Goal: Task Accomplishment & Management: Manage account settings

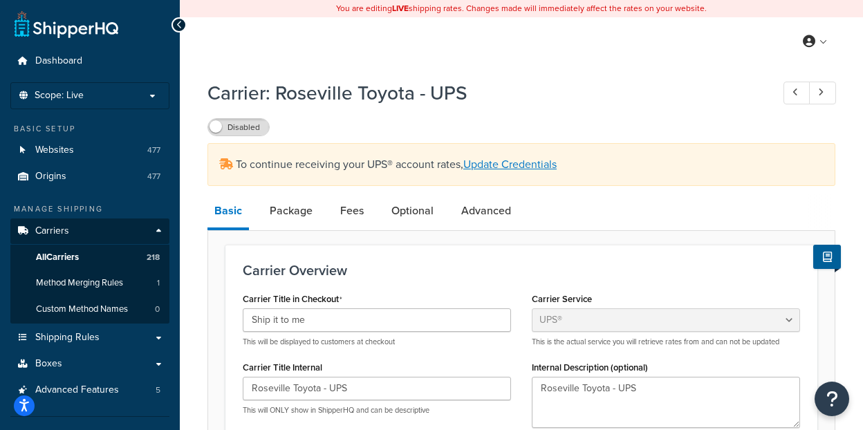
select select "ups"
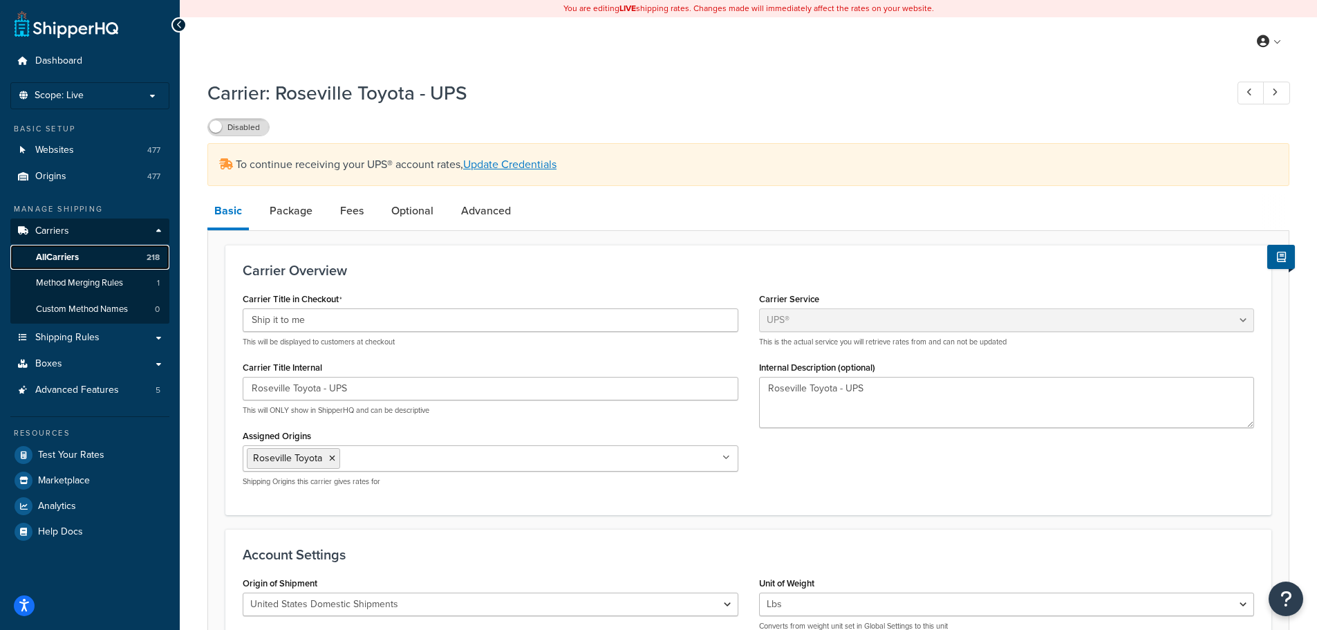
click at [76, 254] on span "All Carriers" at bounding box center [57, 258] width 43 height 12
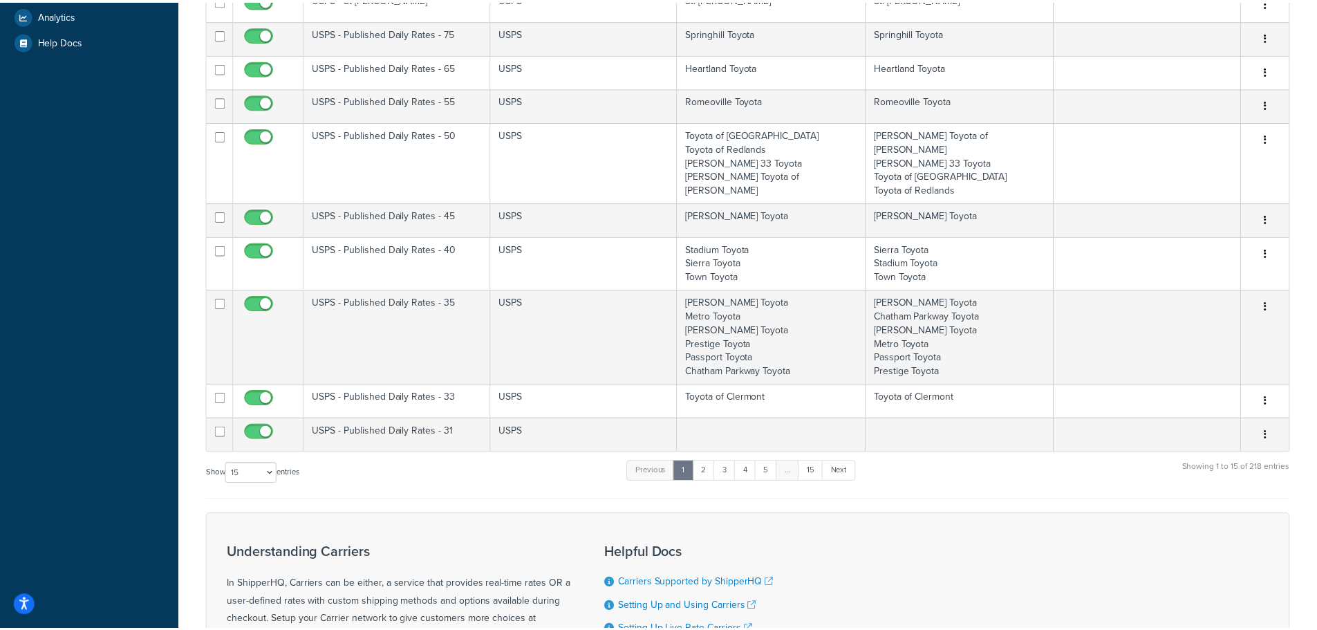
scroll to position [693, 0]
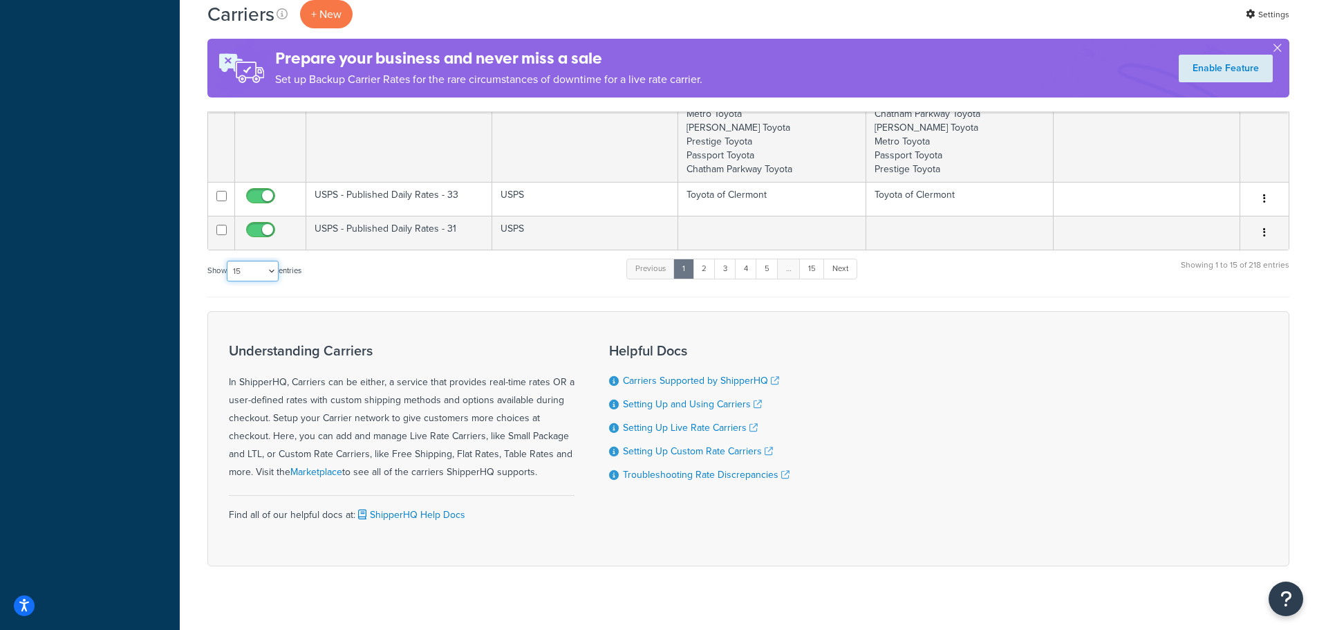
click at [261, 261] on select "10 15 25 50 100" at bounding box center [253, 271] width 52 height 21
select select "100"
click at [228, 281] on select "10 15 25 50 100" at bounding box center [253, 271] width 52 height 21
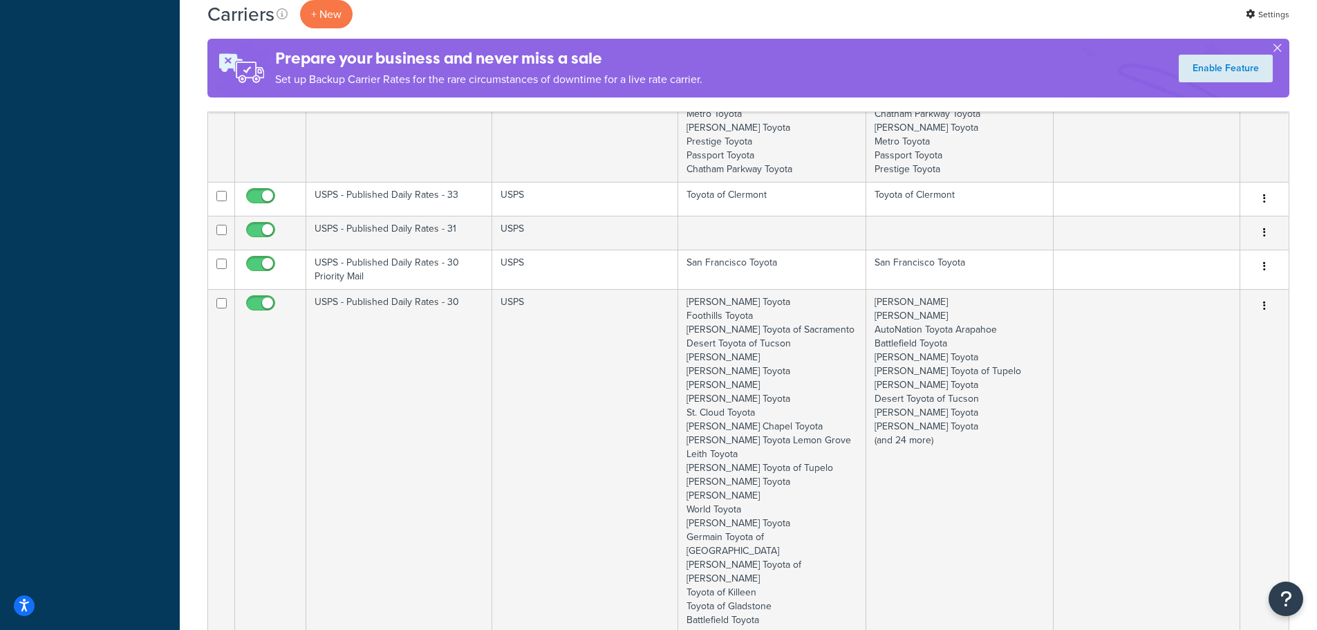
click at [1279, 49] on button "button" at bounding box center [1276, 50] width 3 height 3
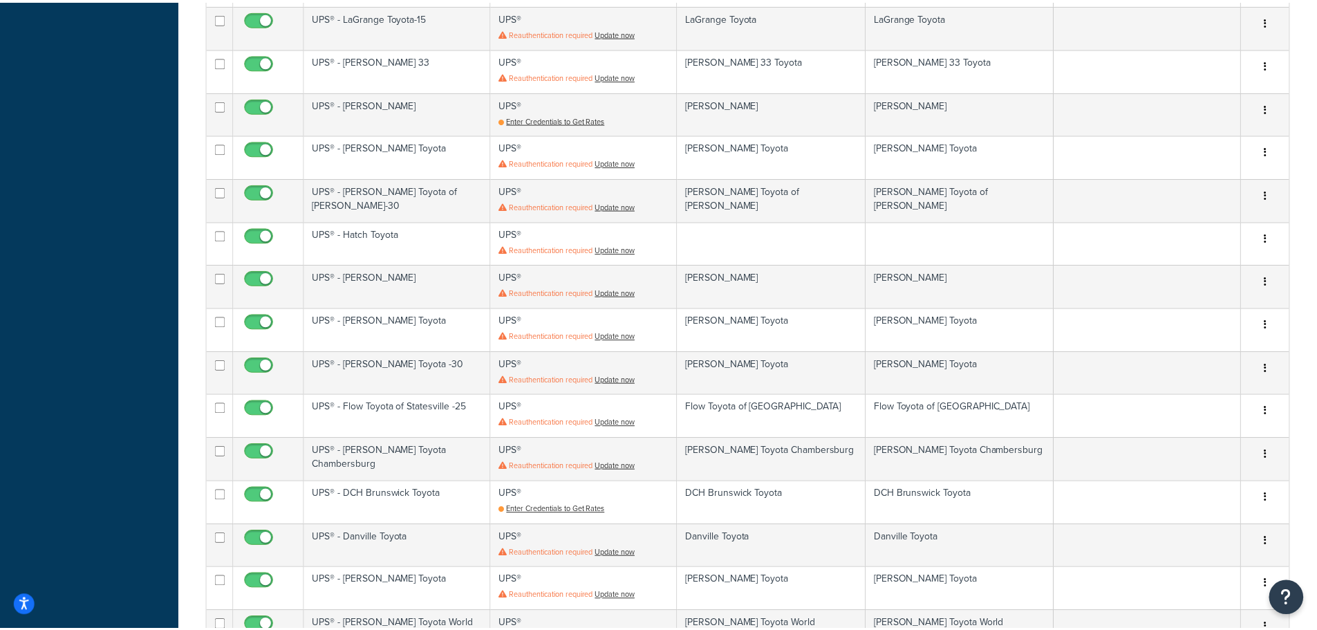
scroll to position [5882, 0]
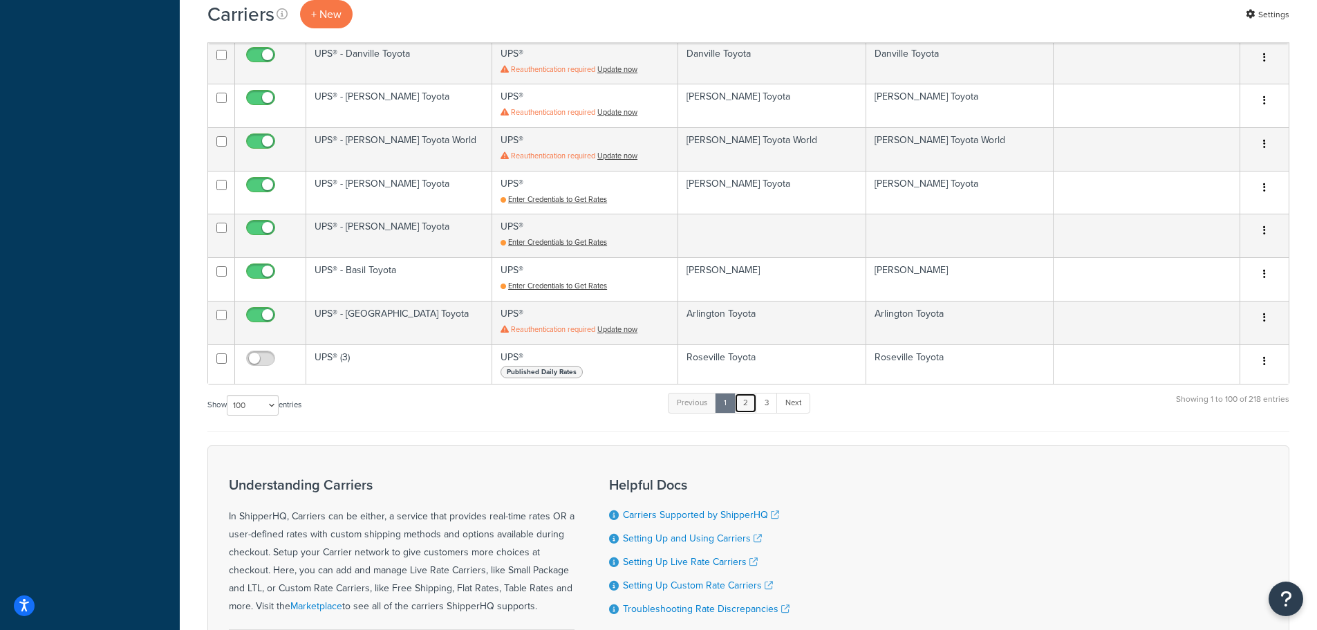
click at [749, 393] on link "2" at bounding box center [745, 403] width 23 height 21
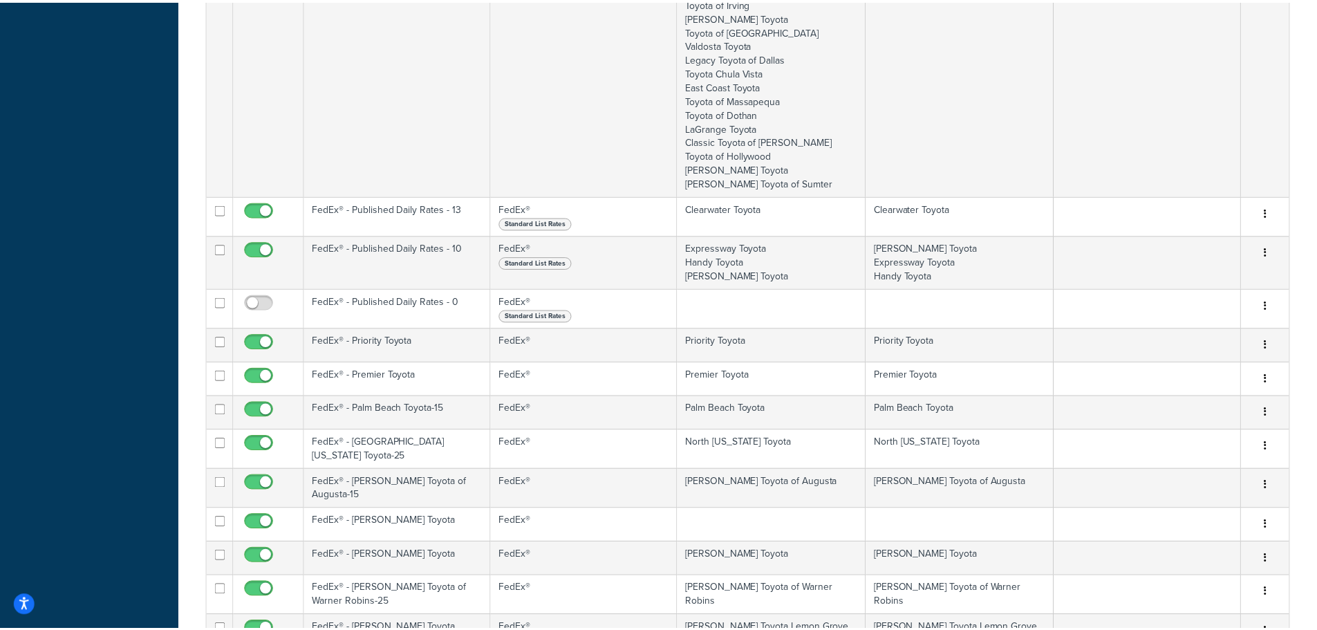
scroll to position [9679, 0]
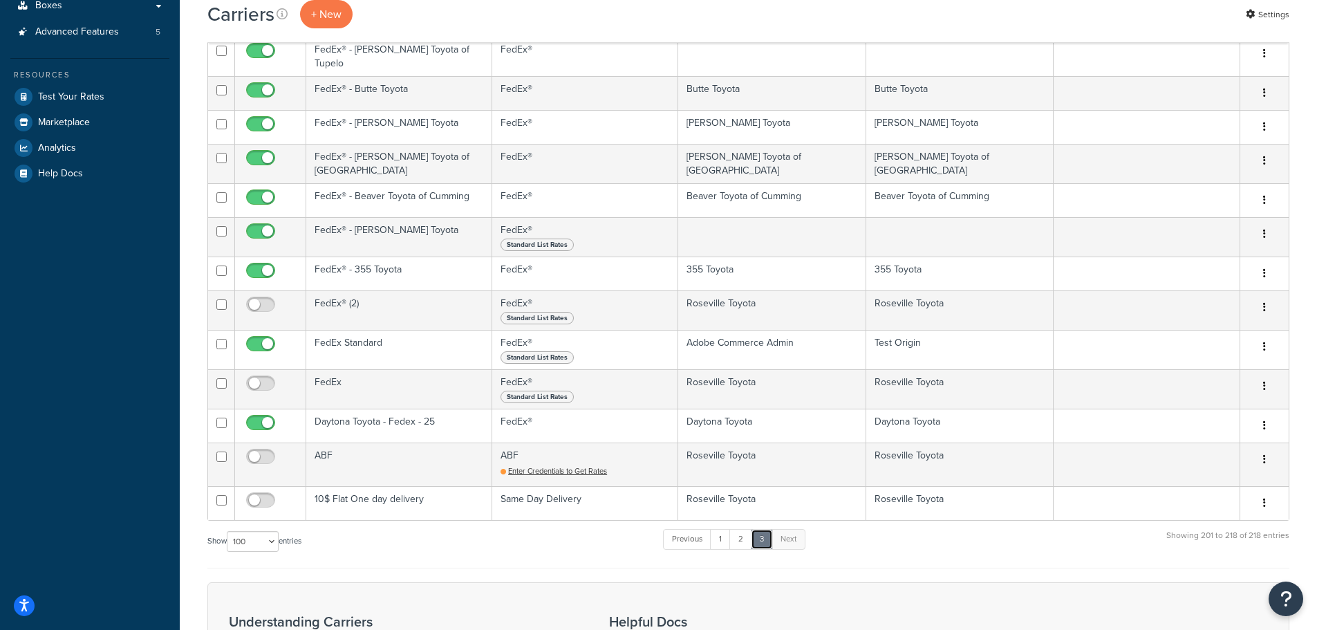
scroll to position [482, 0]
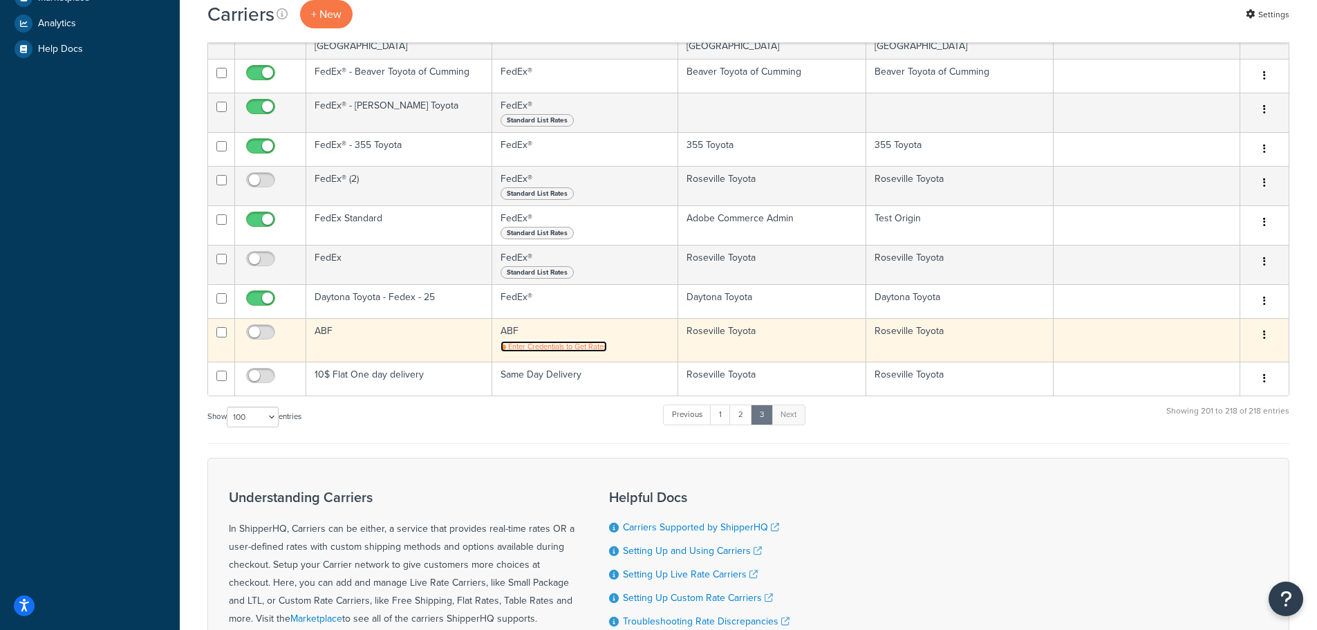
click at [596, 341] on span "Enter Credentials to Get Rates" at bounding box center [557, 346] width 99 height 11
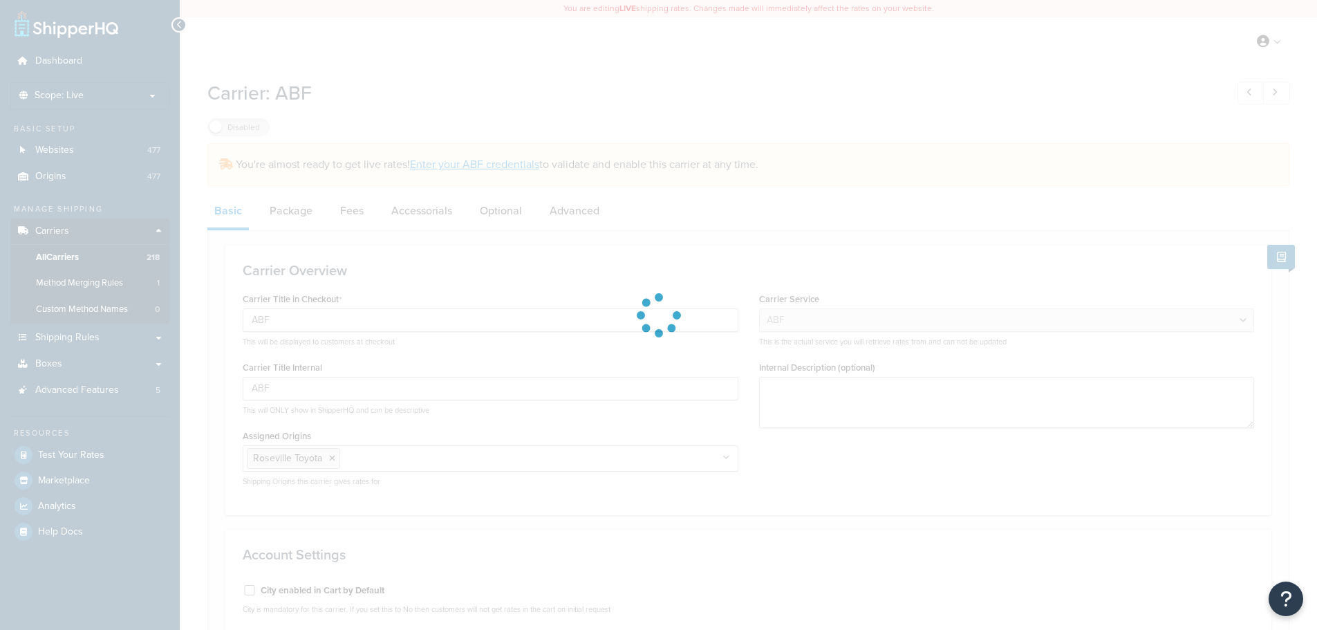
select select "abfFreight"
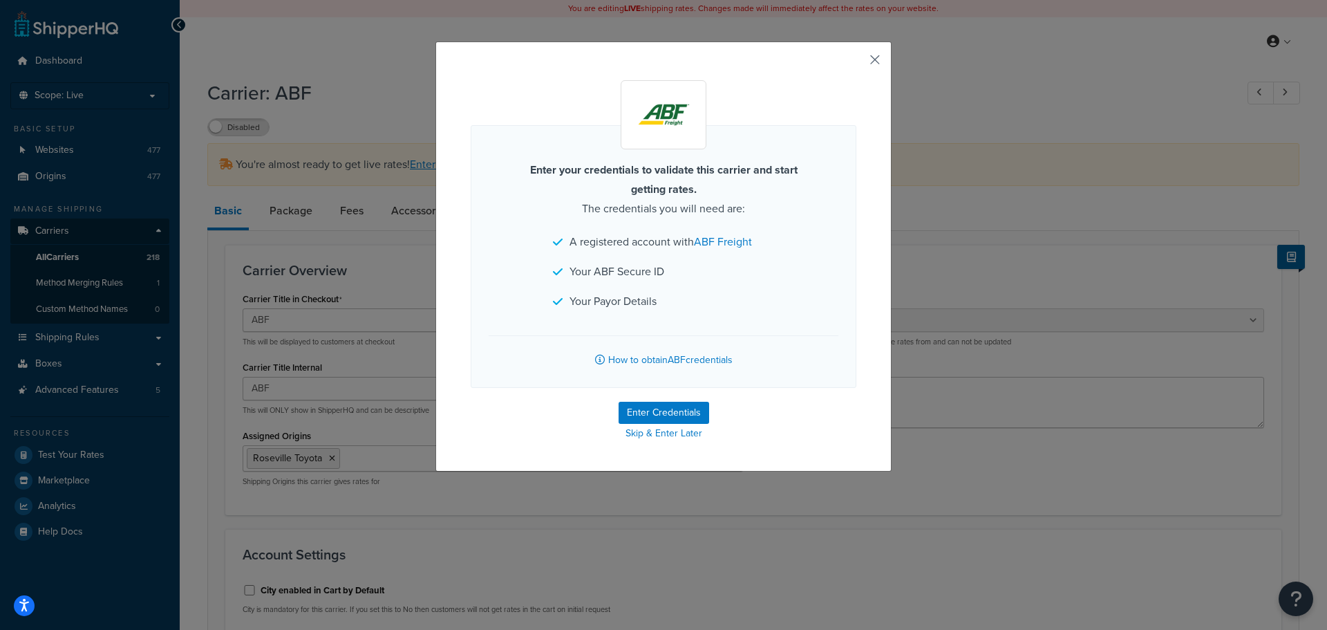
click at [856, 63] on button "button" at bounding box center [854, 64] width 3 height 3
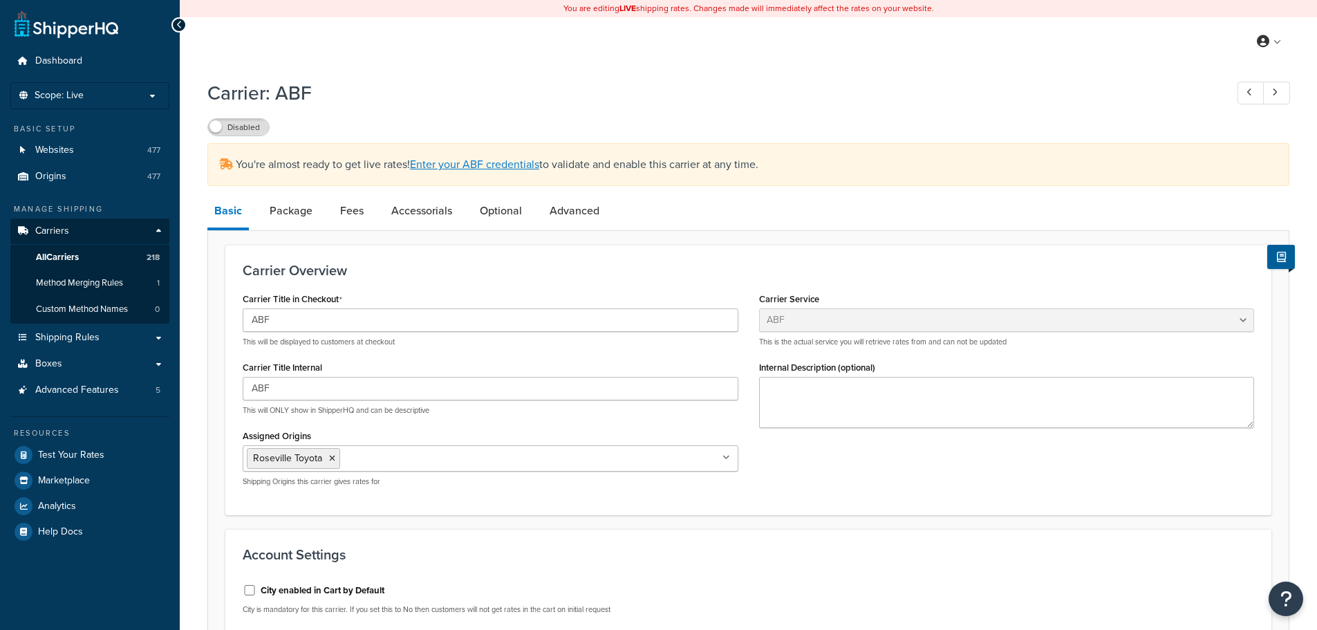
select select "abfFreight"
click at [99, 252] on link "All Carriers 218" at bounding box center [89, 258] width 159 height 26
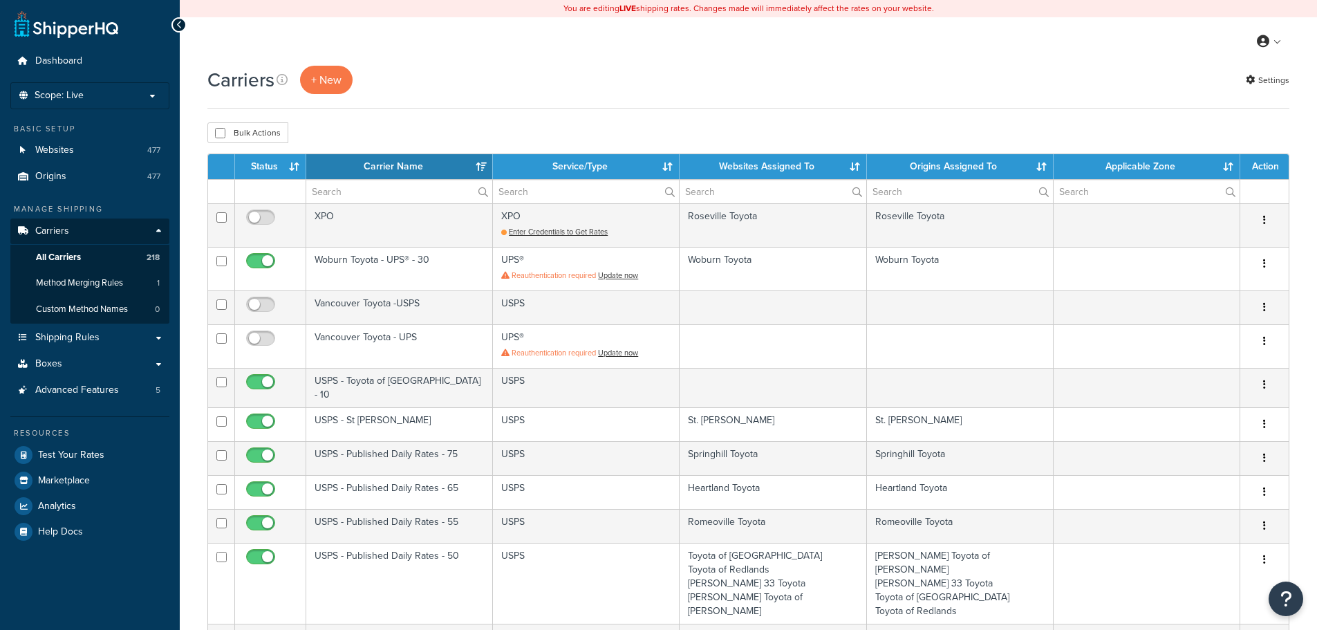
select select "15"
click at [51, 55] on span "Dashboard" at bounding box center [58, 61] width 47 height 12
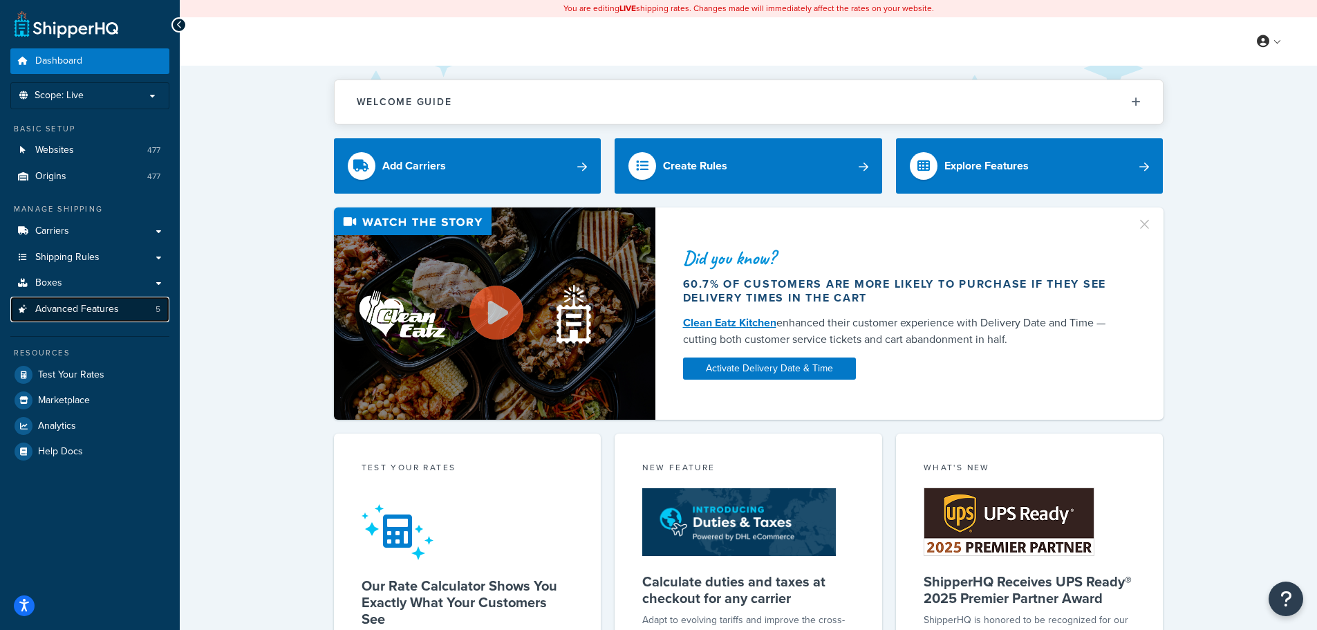
click at [77, 312] on span "Advanced Features" at bounding box center [77, 309] width 84 height 12
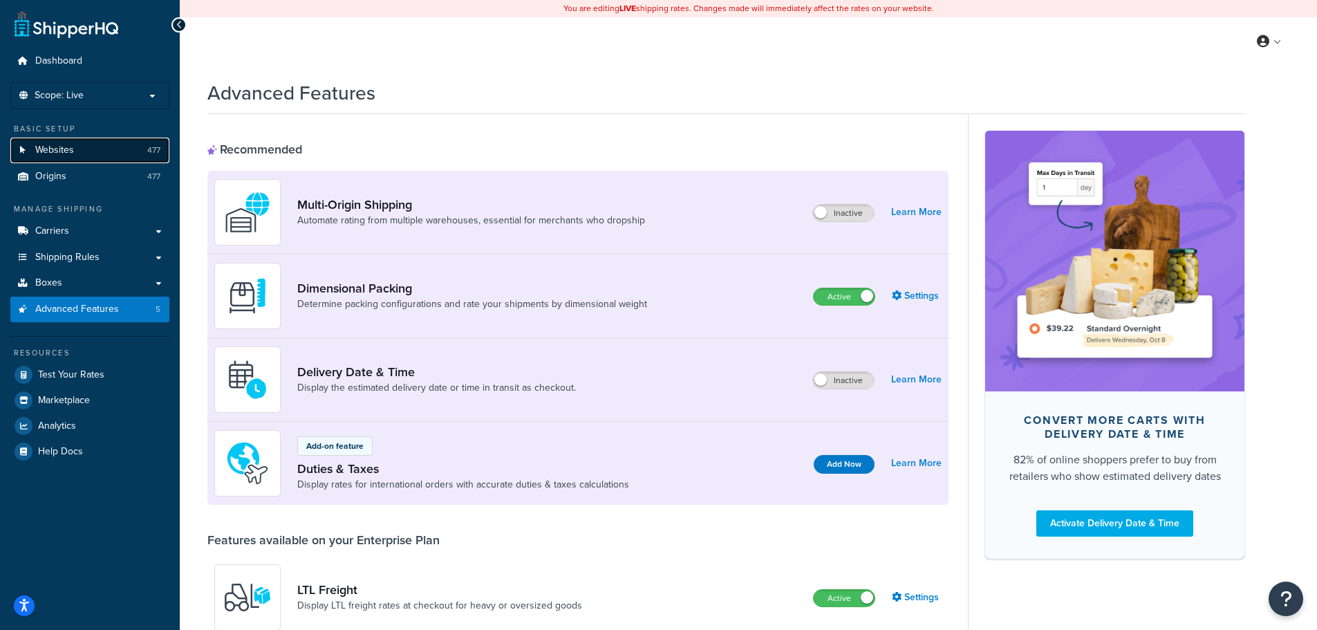
click at [79, 160] on link "Websites 477" at bounding box center [89, 151] width 159 height 26
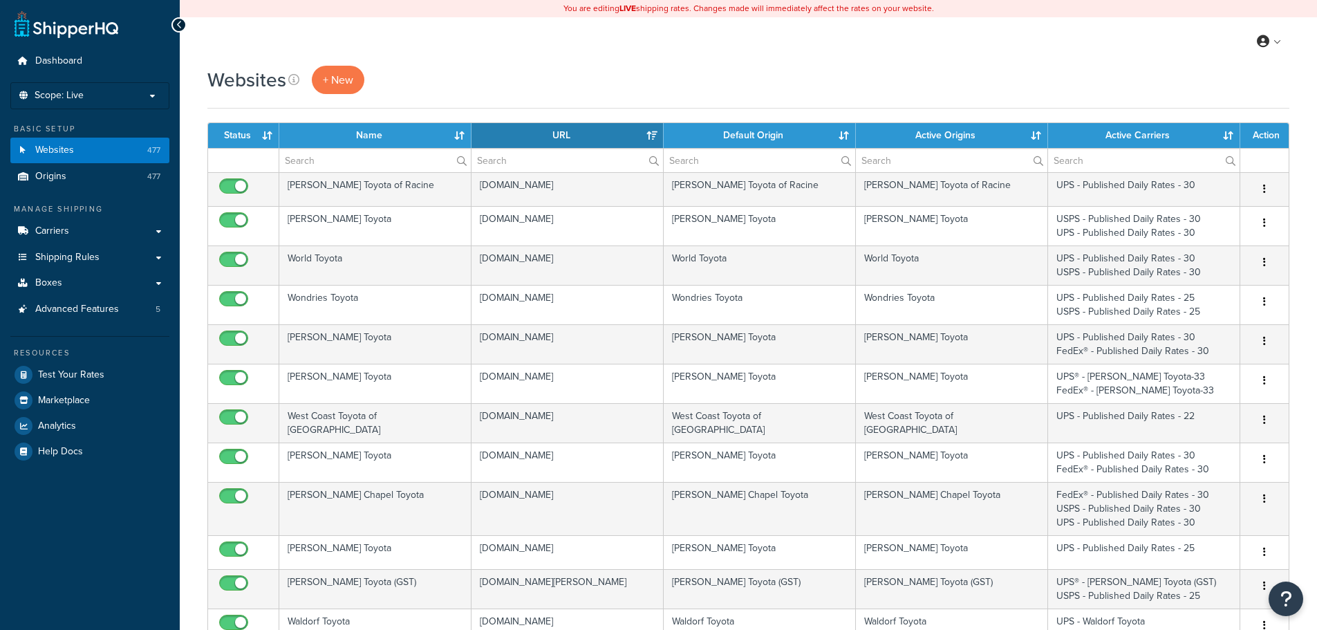
select select "15"
click at [86, 223] on link "Carriers" at bounding box center [89, 231] width 159 height 26
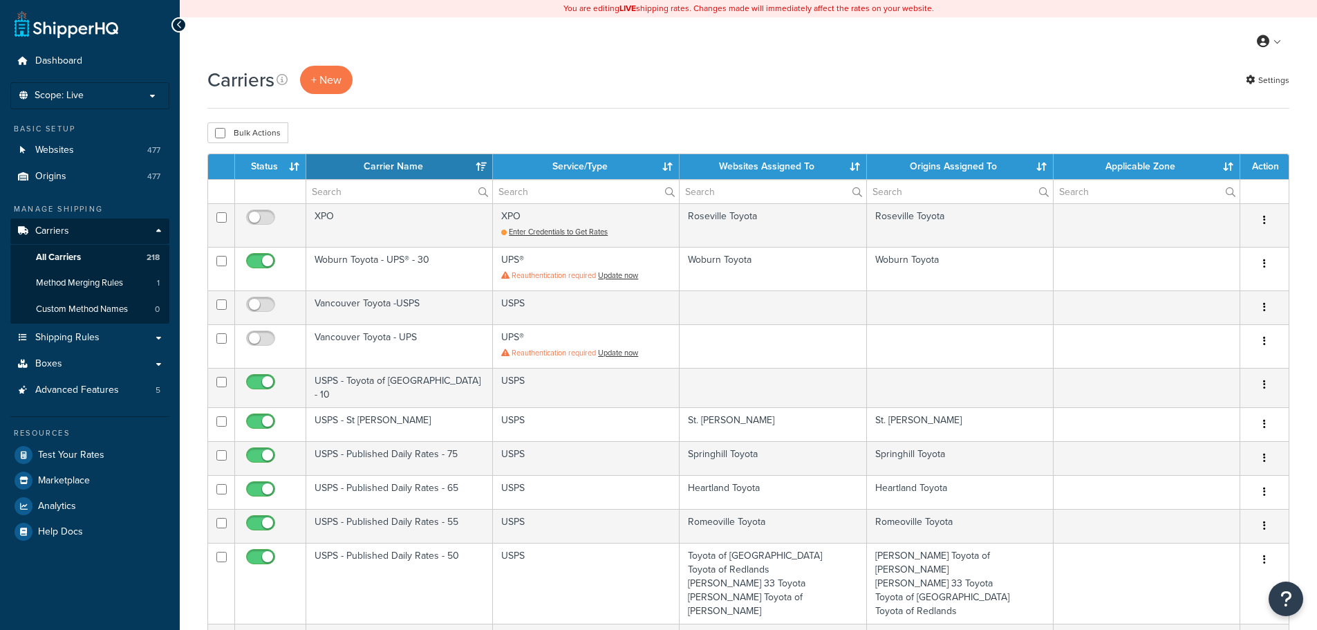
select select "15"
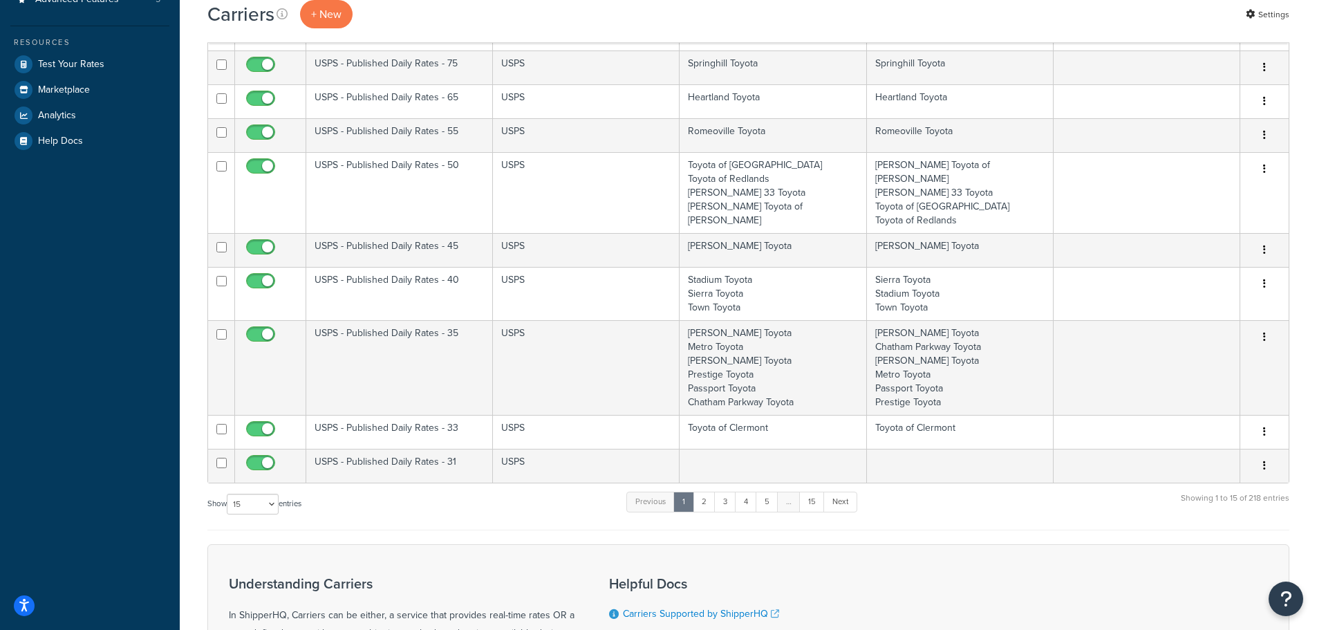
scroll to position [415, 0]
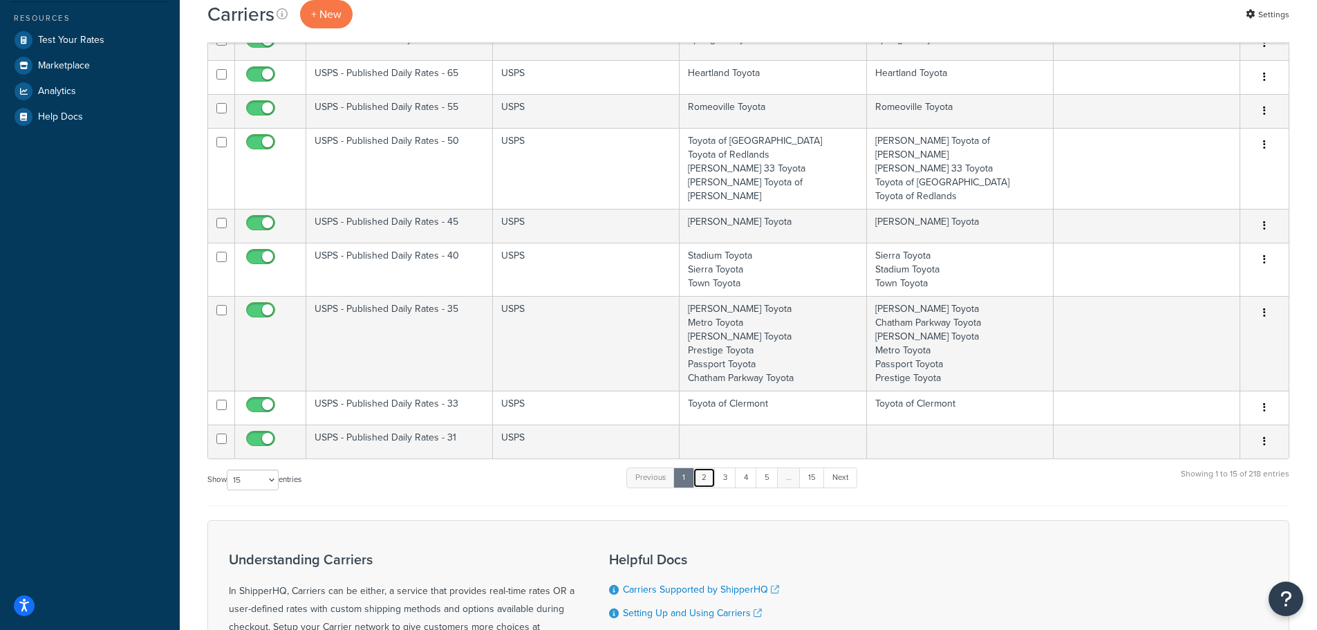
click at [703, 467] on link "2" at bounding box center [704, 477] width 23 height 21
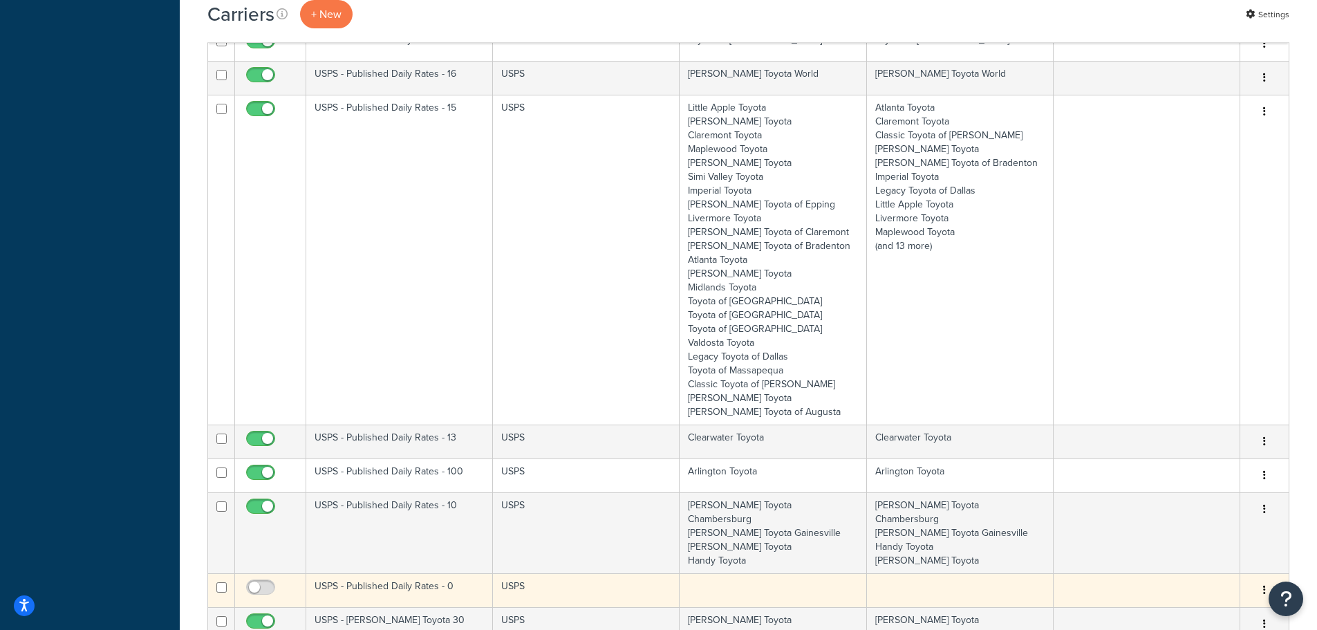
scroll to position [2017, 0]
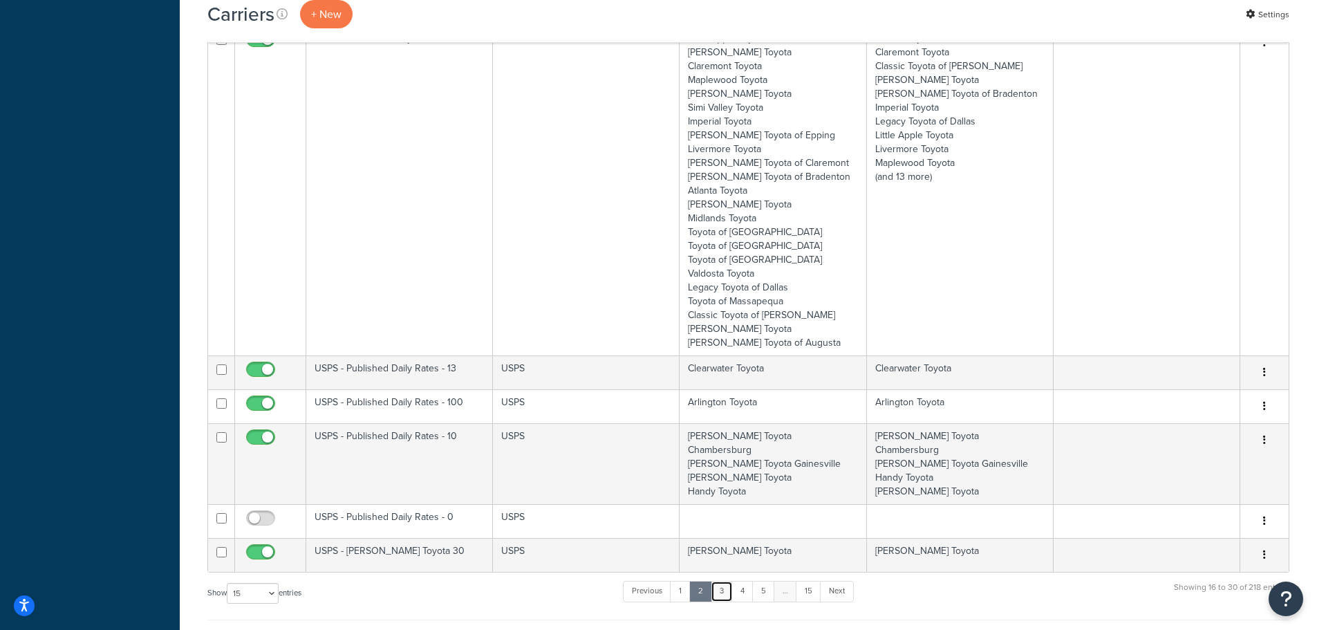
click at [719, 581] on link "3" at bounding box center [722, 591] width 22 height 21
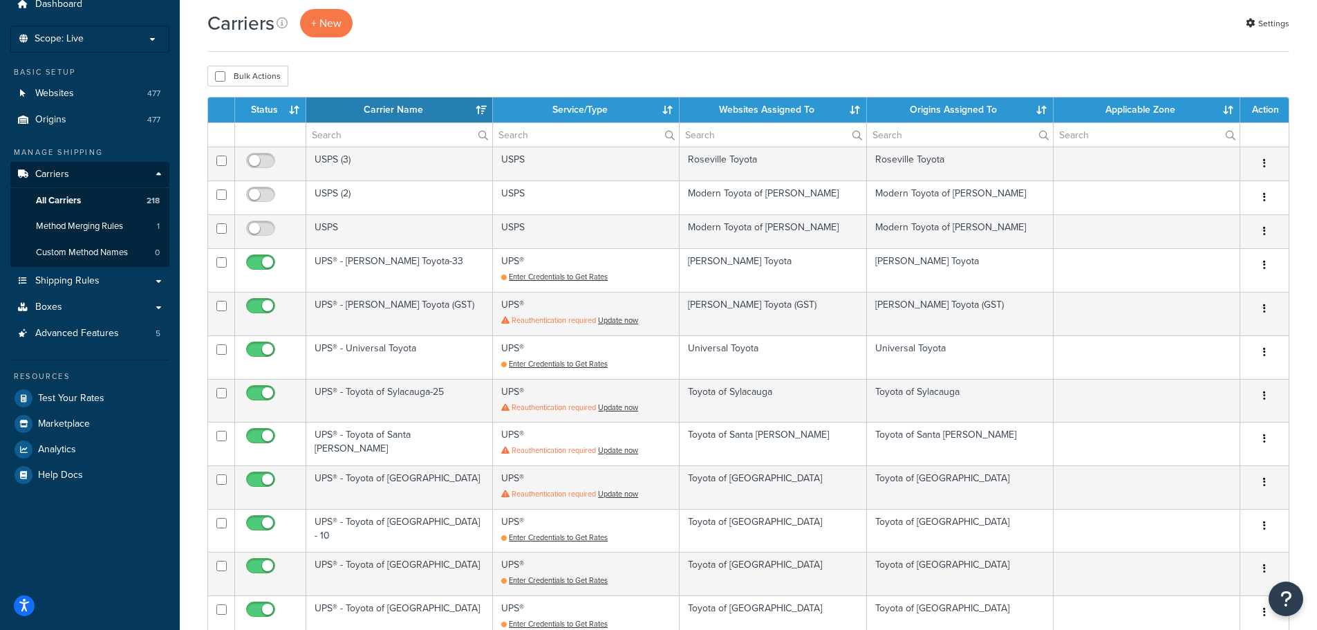
scroll to position [43, 0]
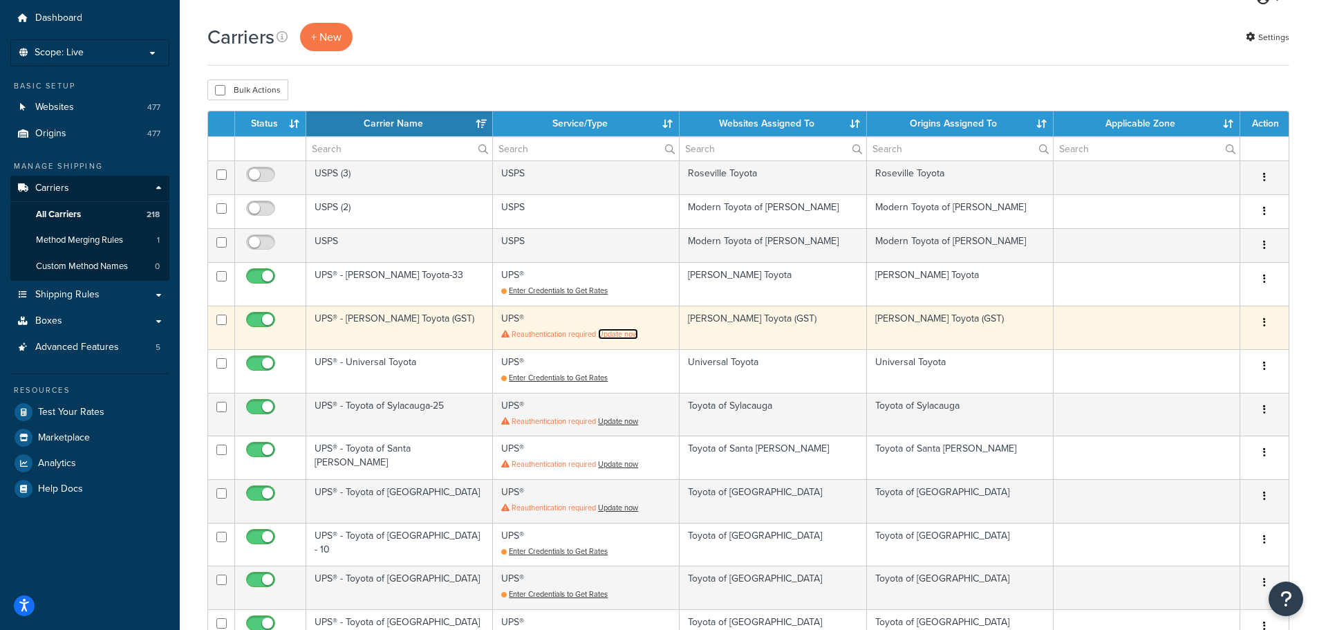
click at [612, 332] on link "Update now" at bounding box center [618, 333] width 40 height 11
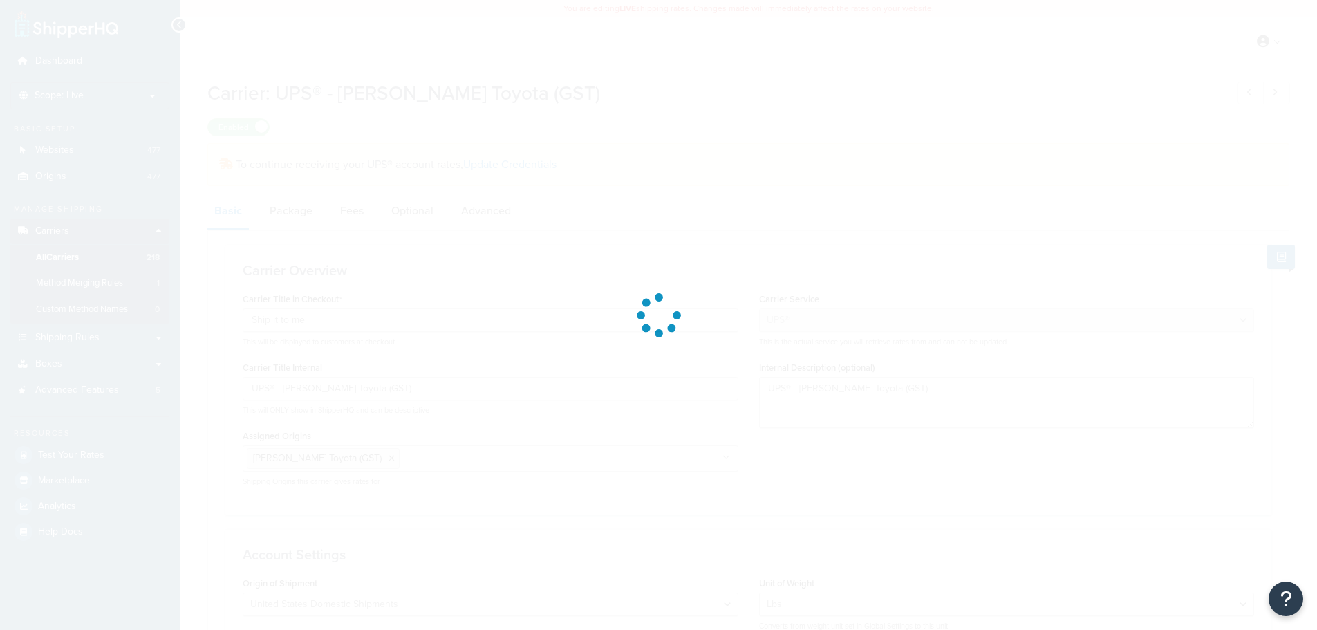
select select "ups"
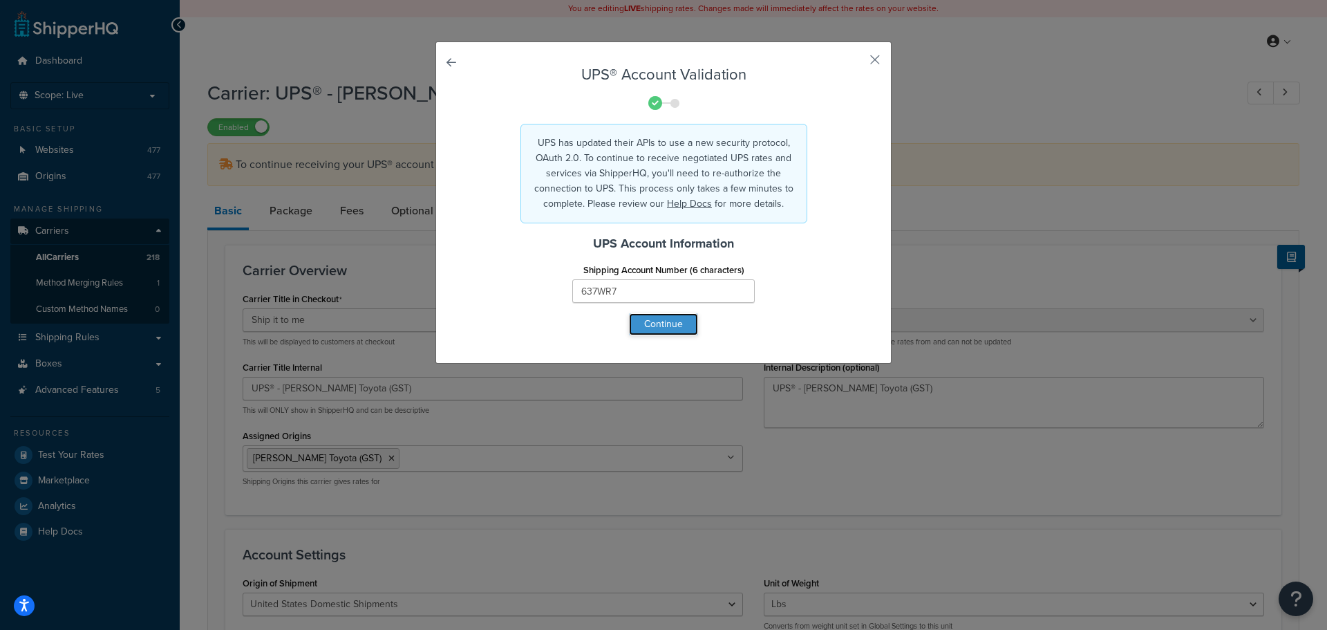
click at [676, 319] on button "Continue" at bounding box center [663, 324] width 69 height 22
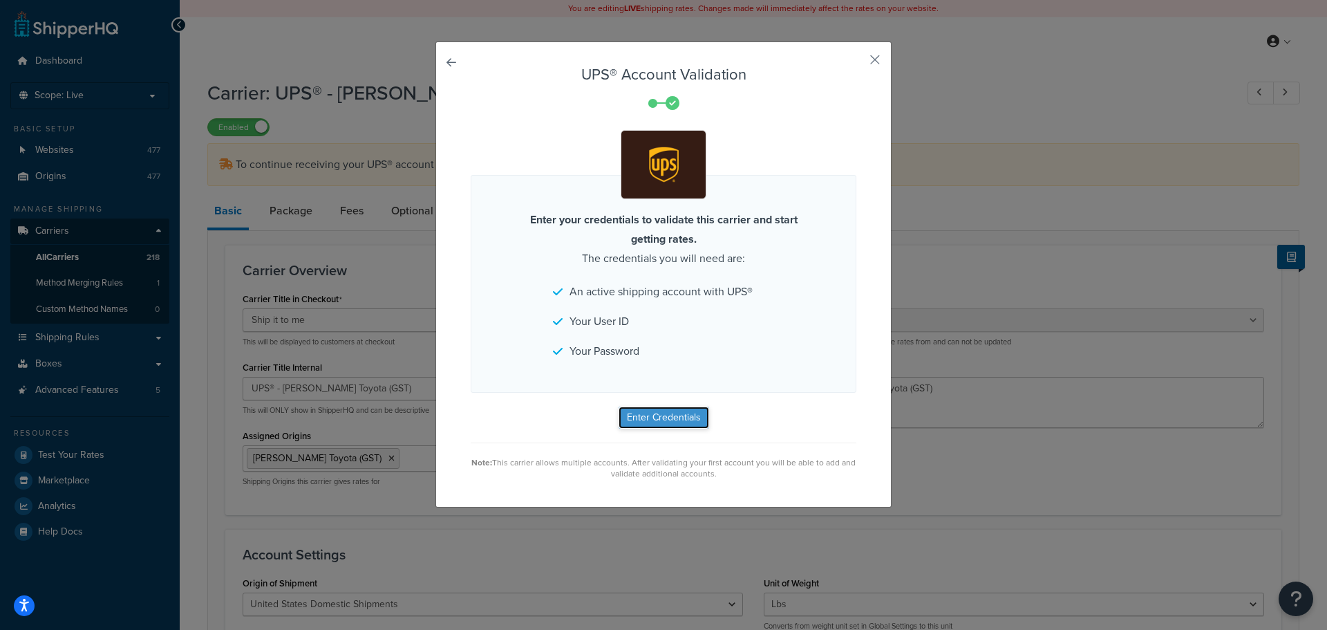
click at [623, 414] on button "Enter Credentials" at bounding box center [664, 417] width 91 height 22
click at [856, 63] on button "button" at bounding box center [854, 64] width 3 height 3
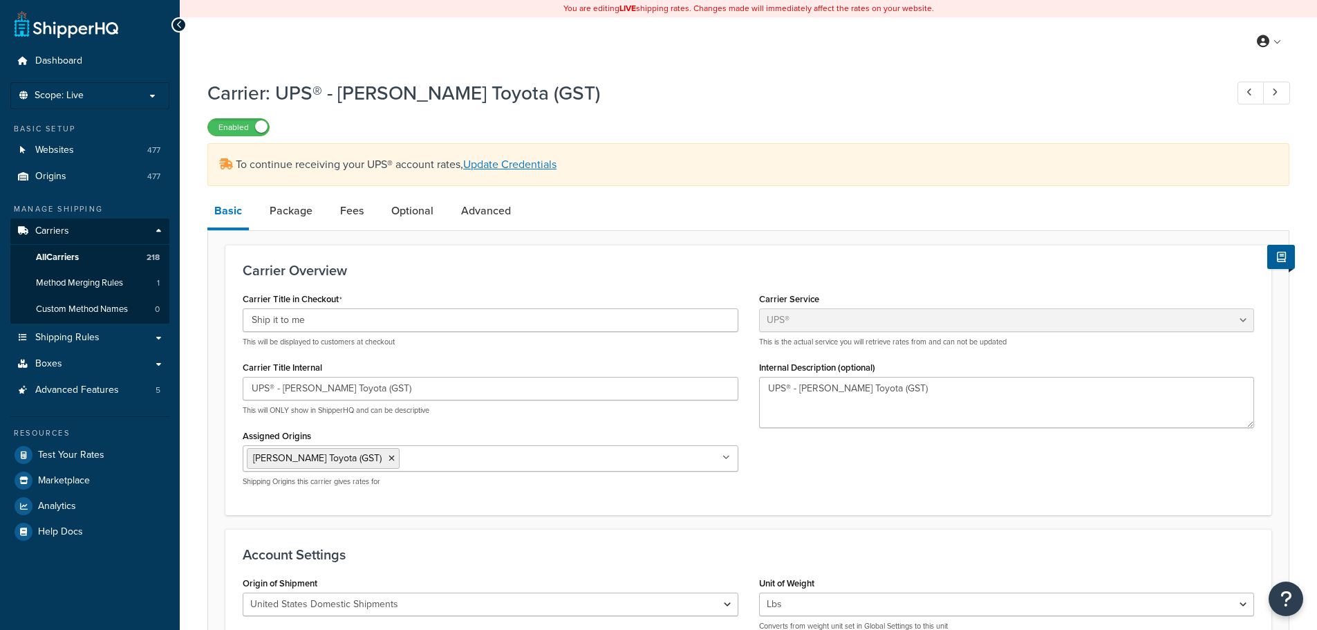
select select "ups"
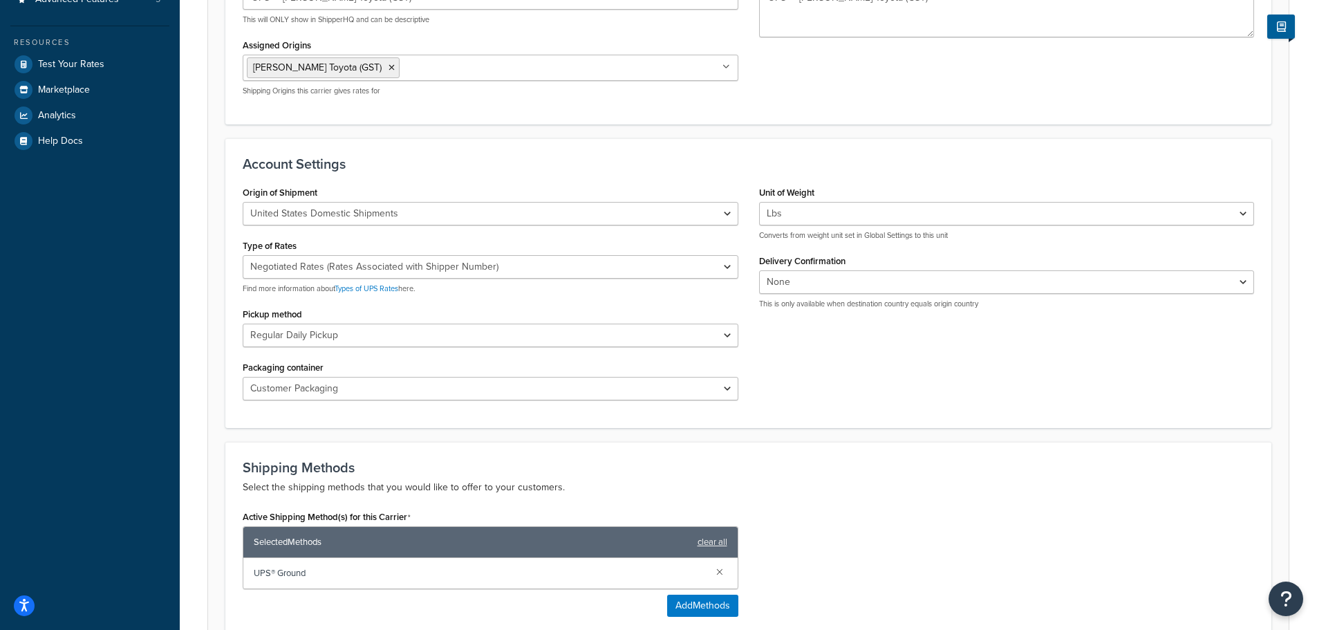
scroll to position [415, 0]
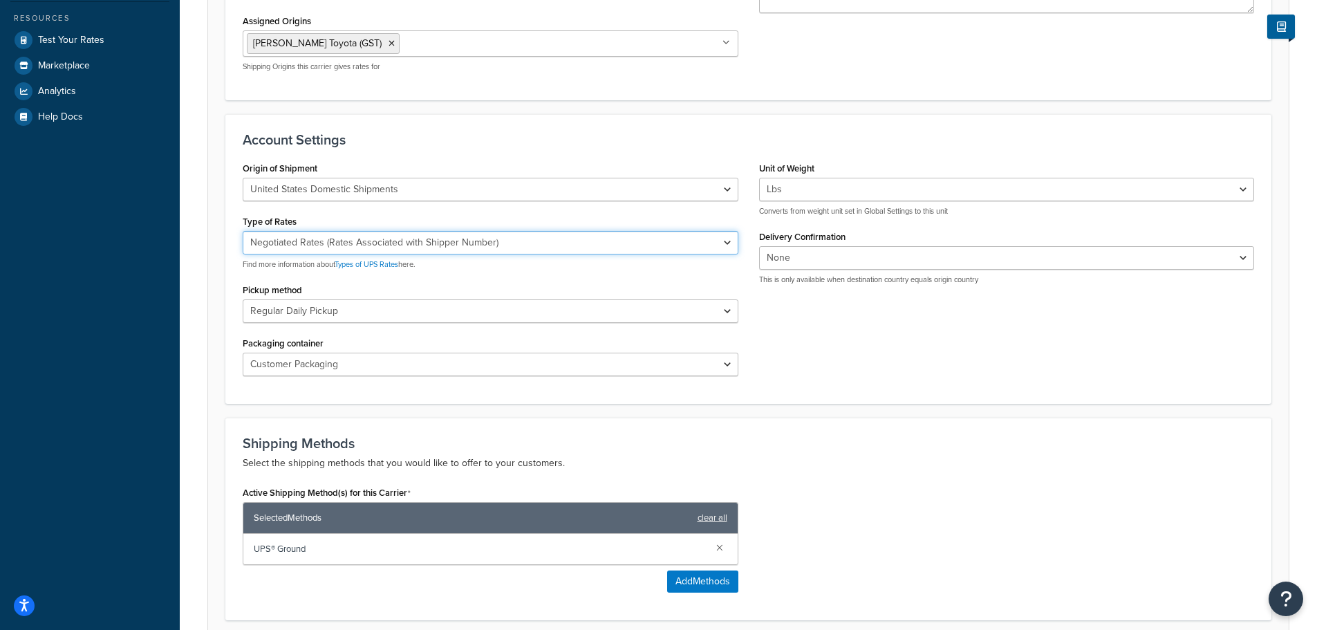
click at [617, 245] on select "Negotiated Rates (Rates Associated with Shipper Number) Daily Rates Retail Rate…" at bounding box center [491, 242] width 496 height 23
click at [923, 348] on div "Origin of Shipment United States Domestic Shipments Shipments Originating in Un…" at bounding box center [748, 272] width 1032 height 228
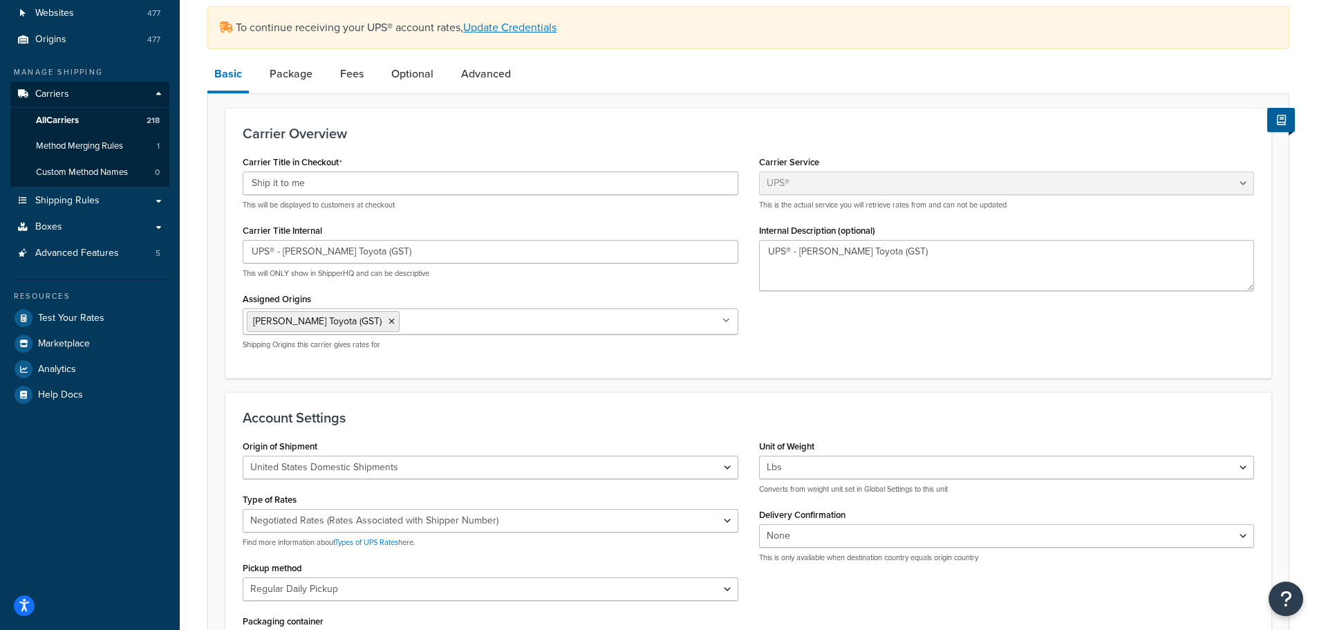
scroll to position [0, 0]
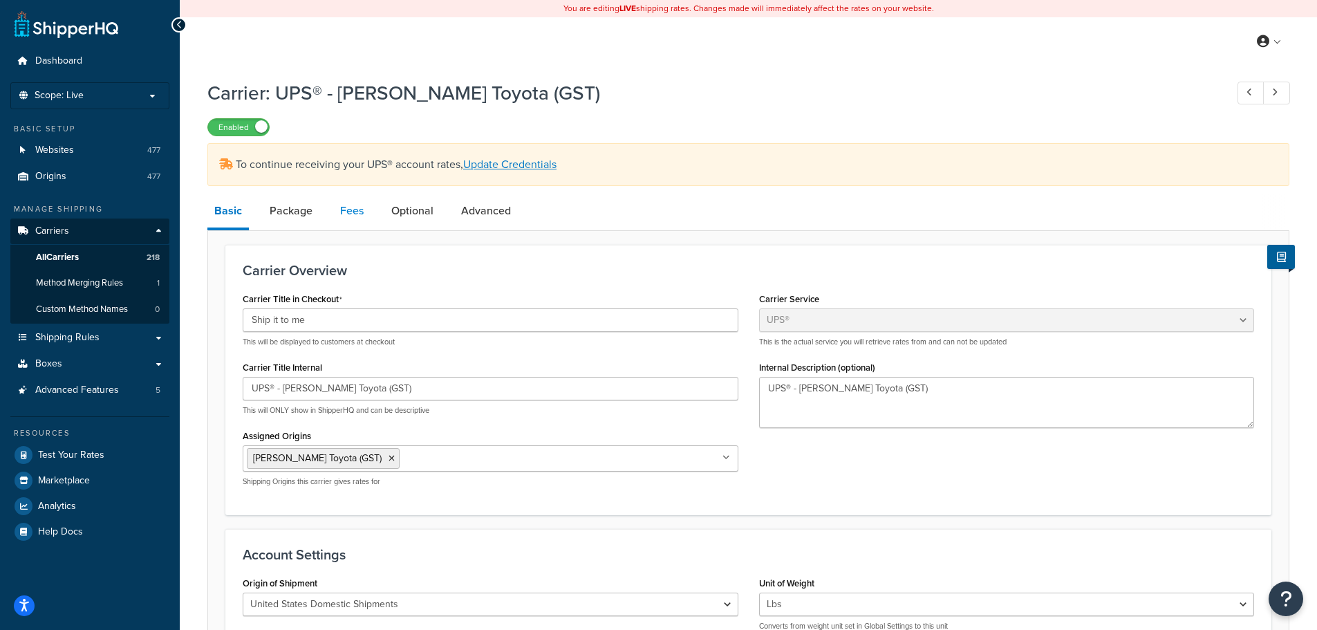
click at [334, 214] on link "Fees" at bounding box center [351, 210] width 37 height 33
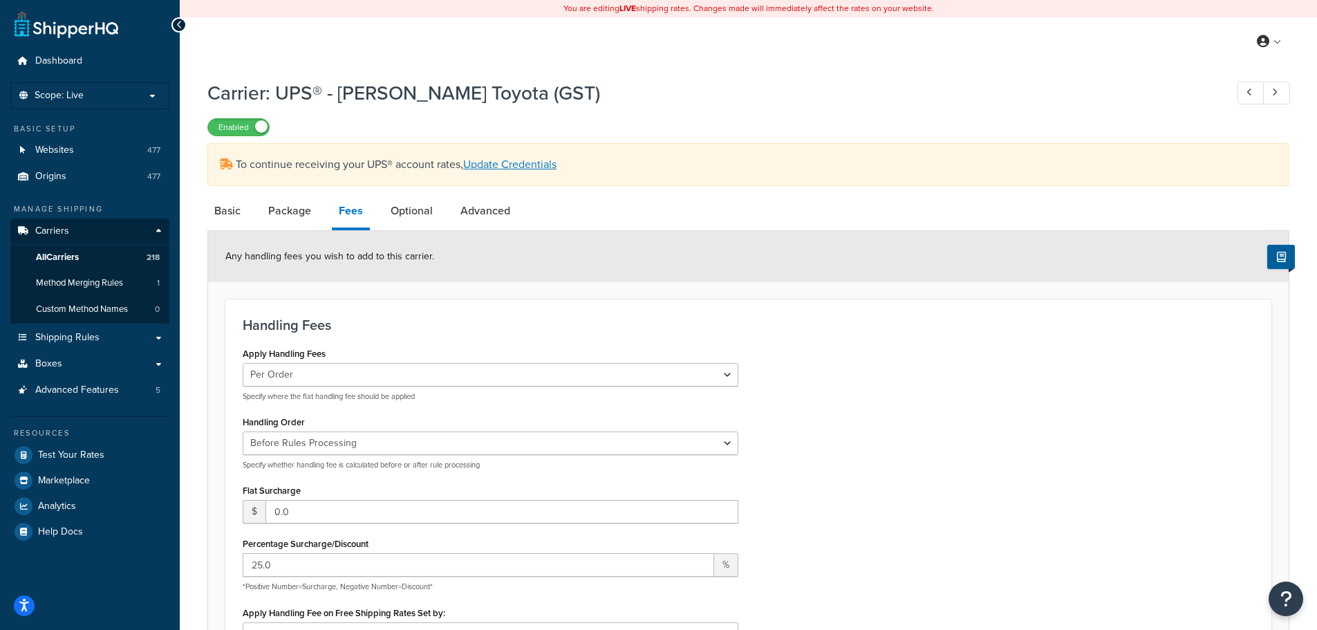
click at [375, 209] on li "Fees" at bounding box center [358, 212] width 52 height 36
click at [384, 209] on link "Optional" at bounding box center [412, 210] width 56 height 33
select select "business"
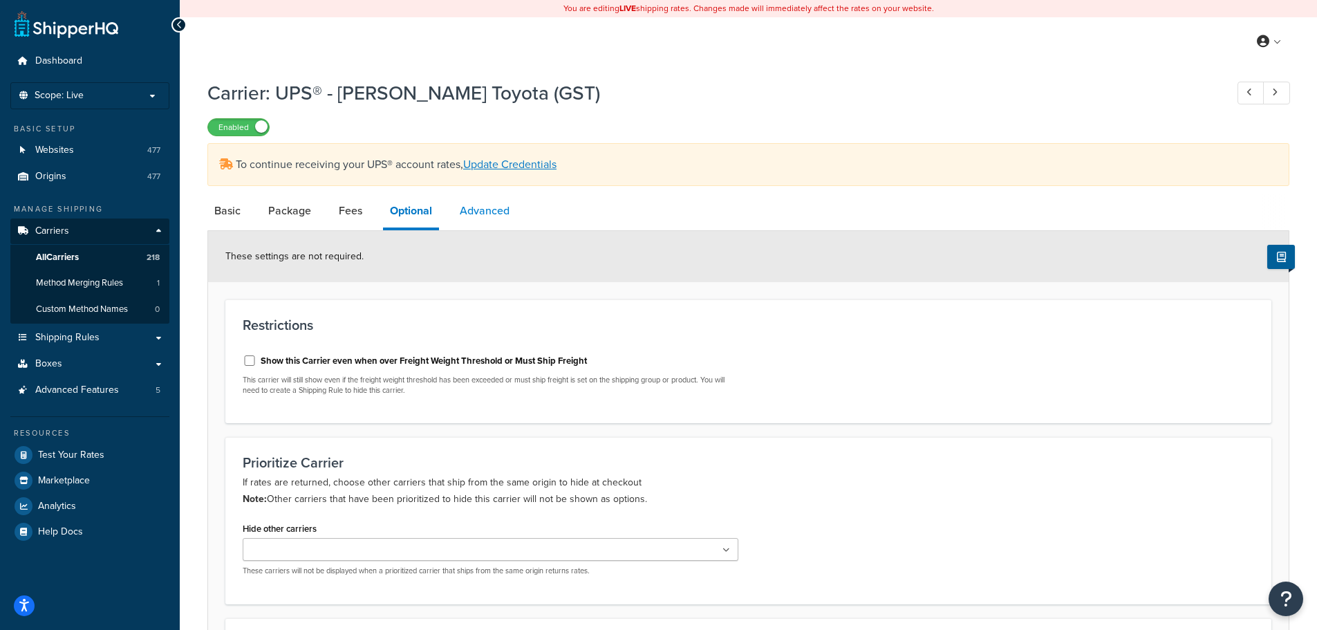
click at [500, 216] on link "Advanced" at bounding box center [485, 210] width 64 height 33
select select "false"
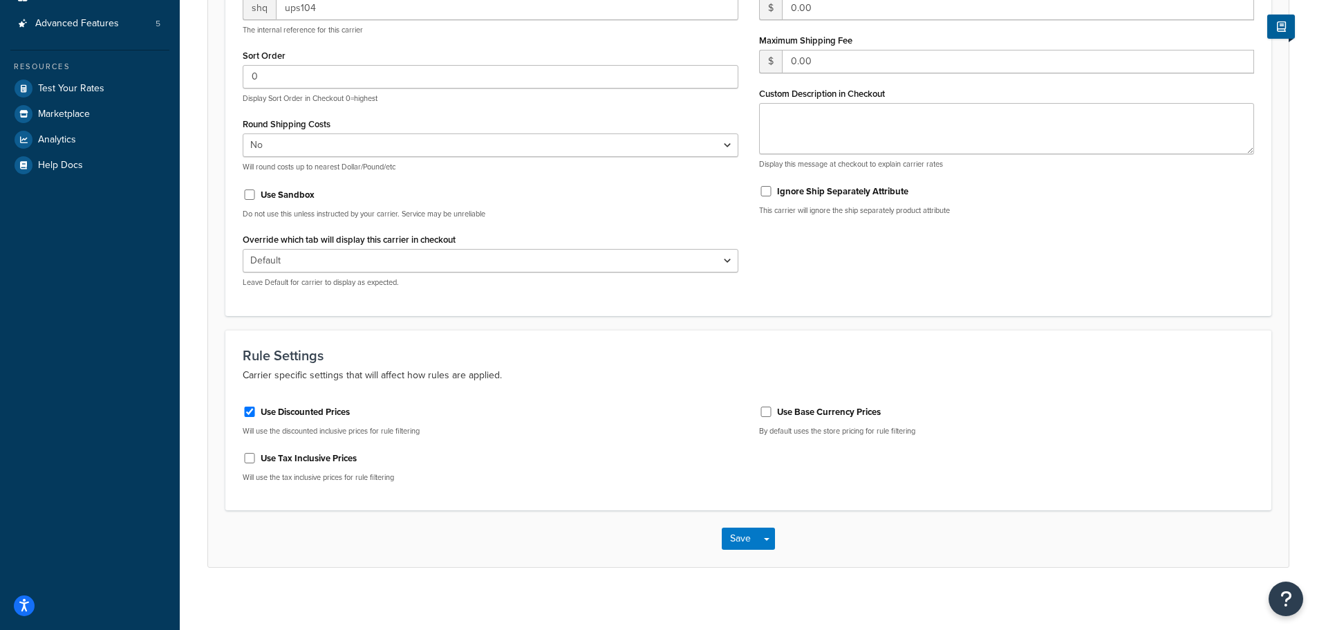
scroll to position [373, 0]
